Goal: Book appointment/travel/reservation

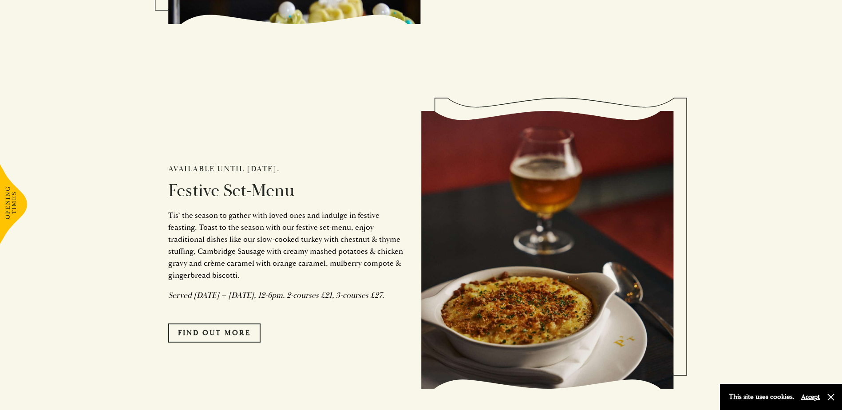
scroll to position [799, 0]
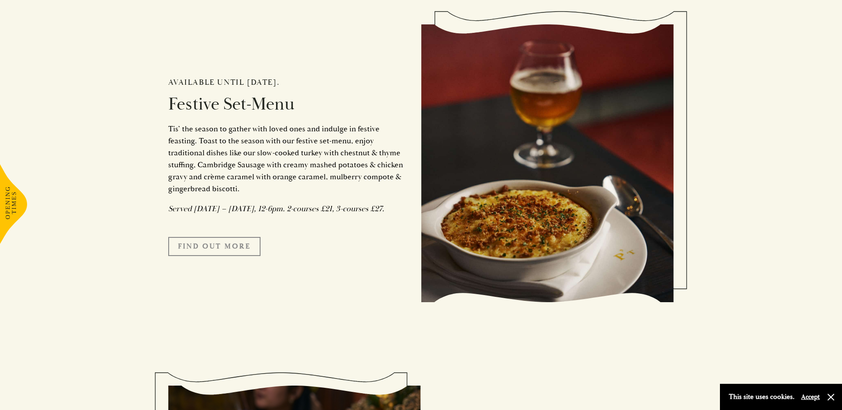
click at [232, 254] on link "FIND OUT MORE" at bounding box center [214, 246] width 92 height 19
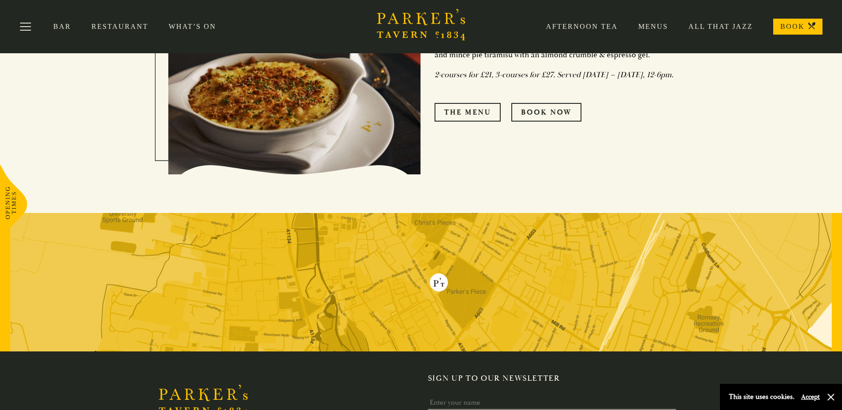
scroll to position [444, 0]
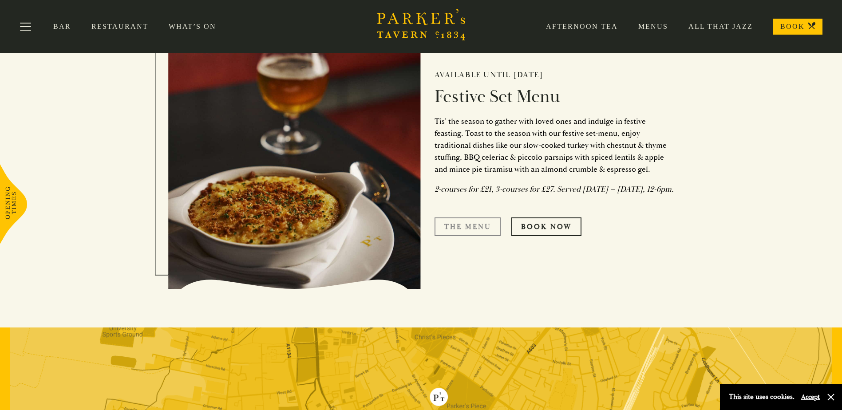
click at [479, 230] on link "The Menu" at bounding box center [467, 226] width 66 height 19
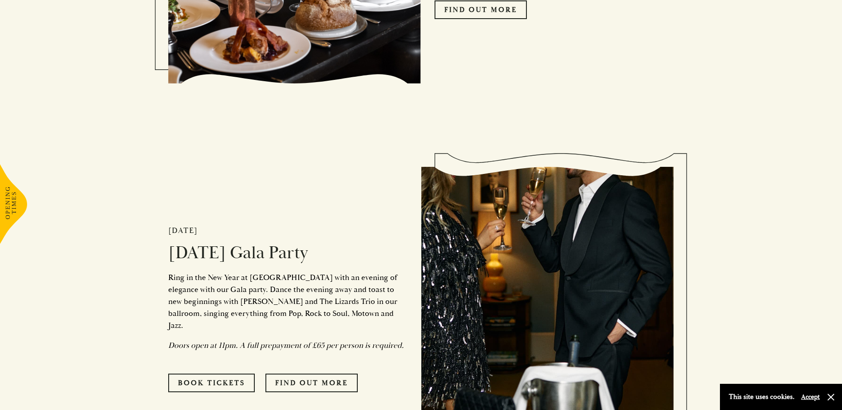
scroll to position [2263, 0]
